Goal: Check status: Check status

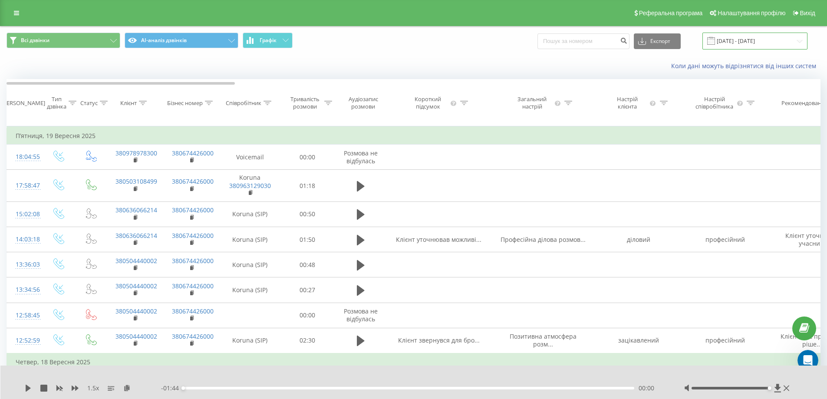
click at [740, 41] on input "[DATE] - [DATE]" at bounding box center [755, 41] width 105 height 17
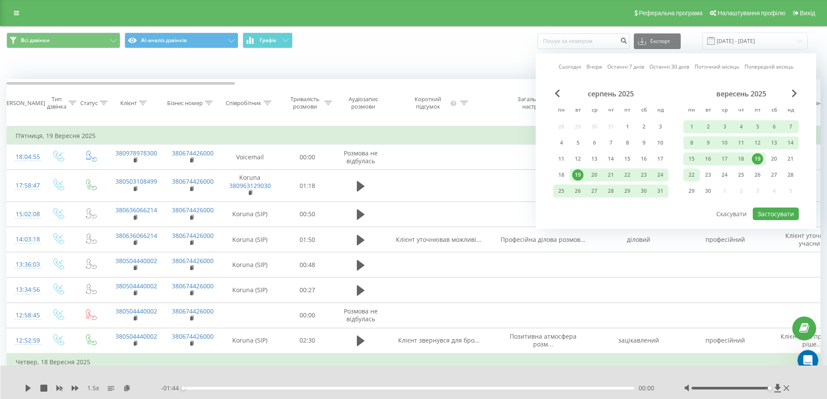
drag, startPoint x: 691, startPoint y: 178, endPoint x: 714, endPoint y: 184, distance: 23.7
click at [692, 179] on div "22" at bounding box center [691, 174] width 11 height 11
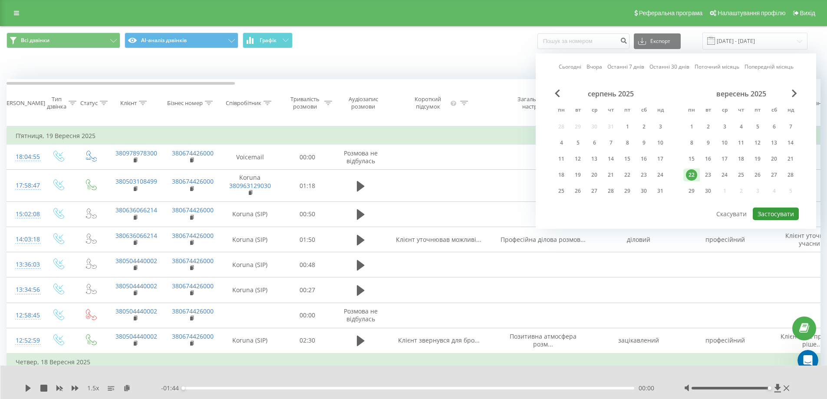
click at [782, 214] on button "Застосувати" at bounding box center [776, 214] width 46 height 13
type input "[DATE] - [DATE]"
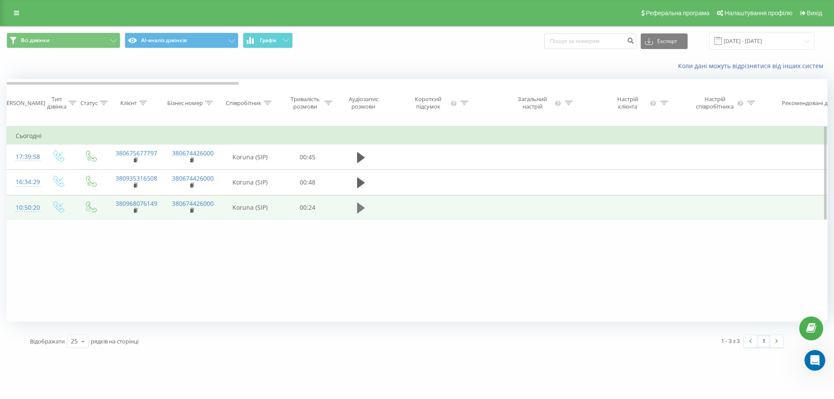
click at [359, 213] on icon at bounding box center [361, 208] width 8 height 10
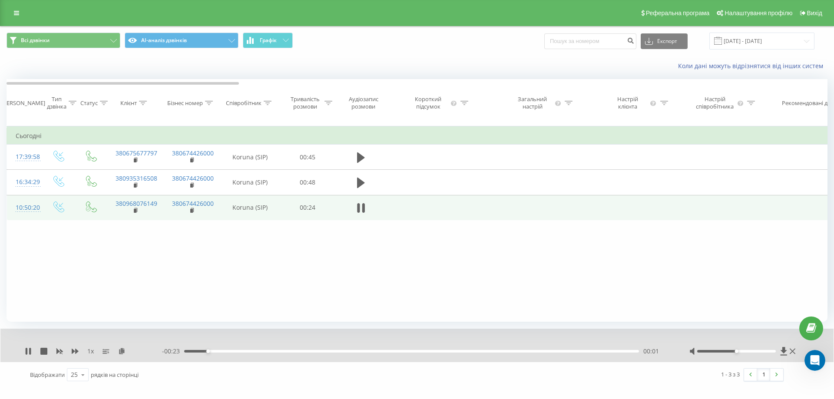
click at [90, 356] on span "1 x" at bounding box center [90, 351] width 7 height 9
click at [72, 354] on icon at bounding box center [75, 351] width 7 height 5
click at [773, 353] on div at bounding box center [736, 351] width 79 height 3
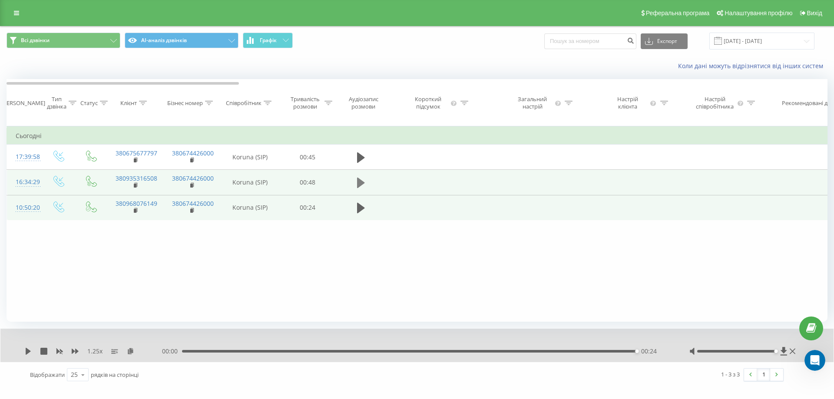
click at [361, 188] on icon at bounding box center [361, 183] width 8 height 10
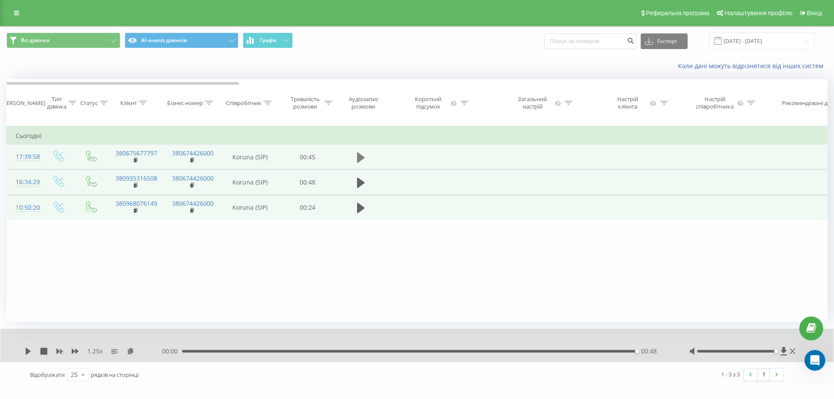
click at [362, 164] on icon at bounding box center [361, 158] width 8 height 12
click at [45, 355] on icon at bounding box center [43, 351] width 7 height 7
